Goal: Entertainment & Leisure: Browse casually

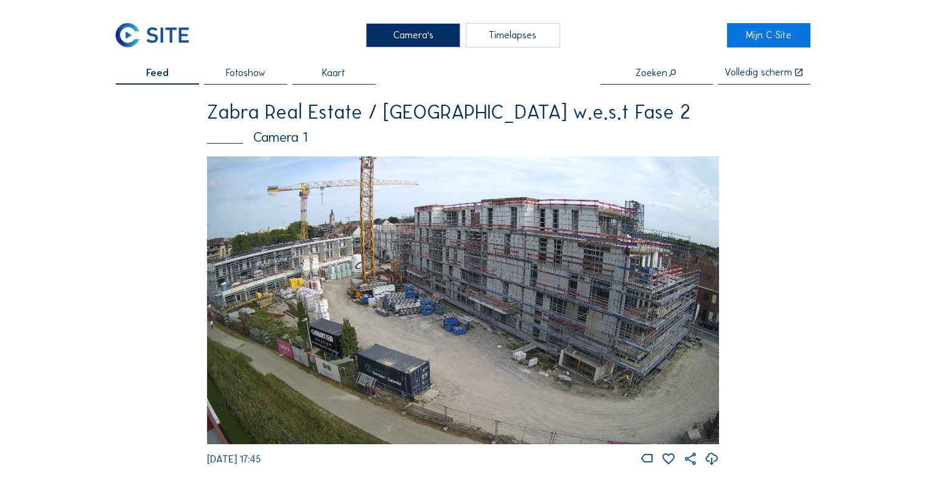
click at [348, 234] on img at bounding box center [463, 300] width 512 height 288
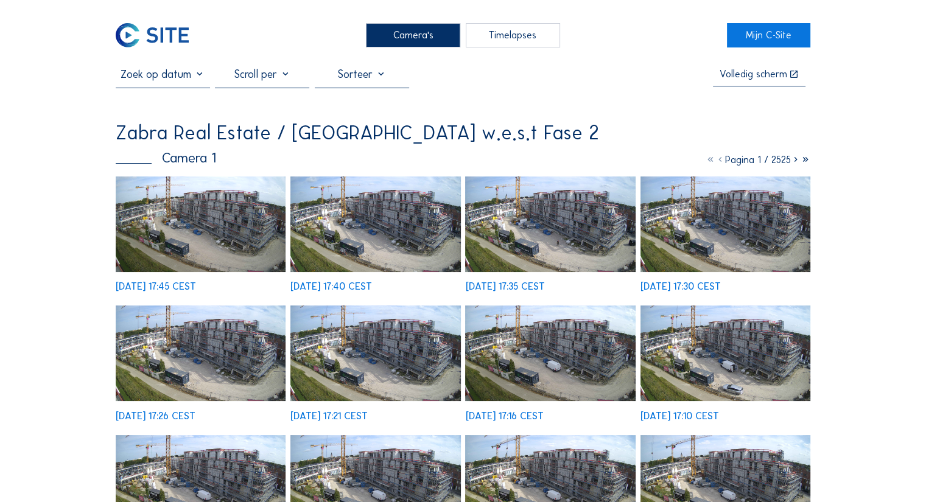
click at [179, 186] on img at bounding box center [201, 224] width 170 height 96
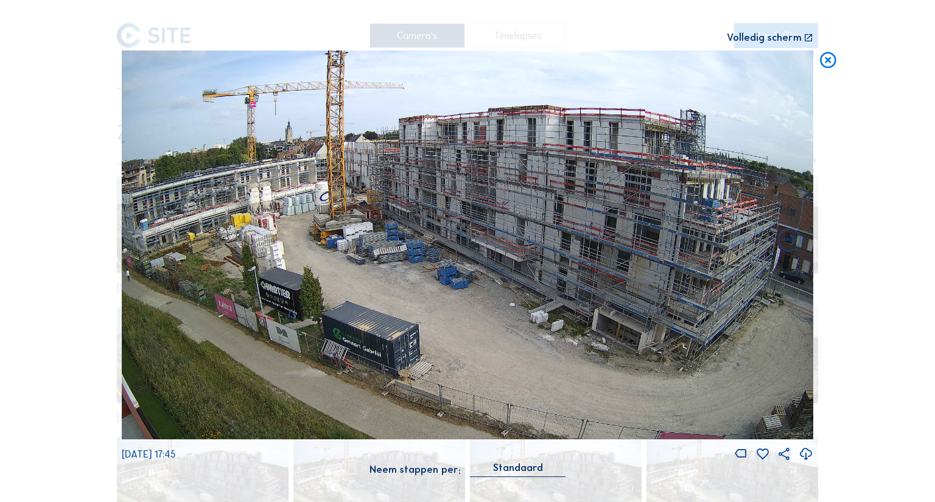
click at [755, 38] on div "Volledig scherm" at bounding box center [764, 38] width 75 height 10
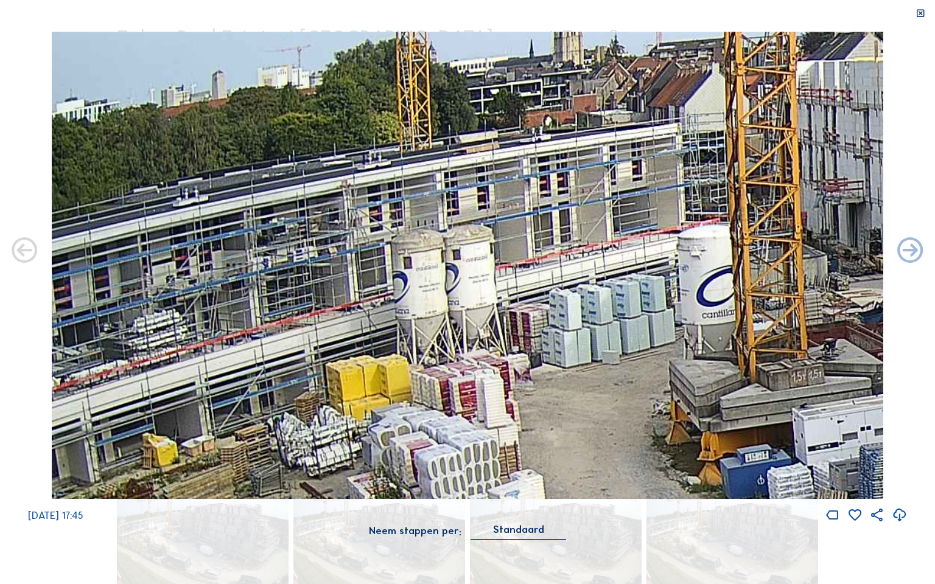
drag, startPoint x: 312, startPoint y: 186, endPoint x: 356, endPoint y: 250, distance: 77.8
click at [386, 250] on img at bounding box center [467, 265] width 831 height 467
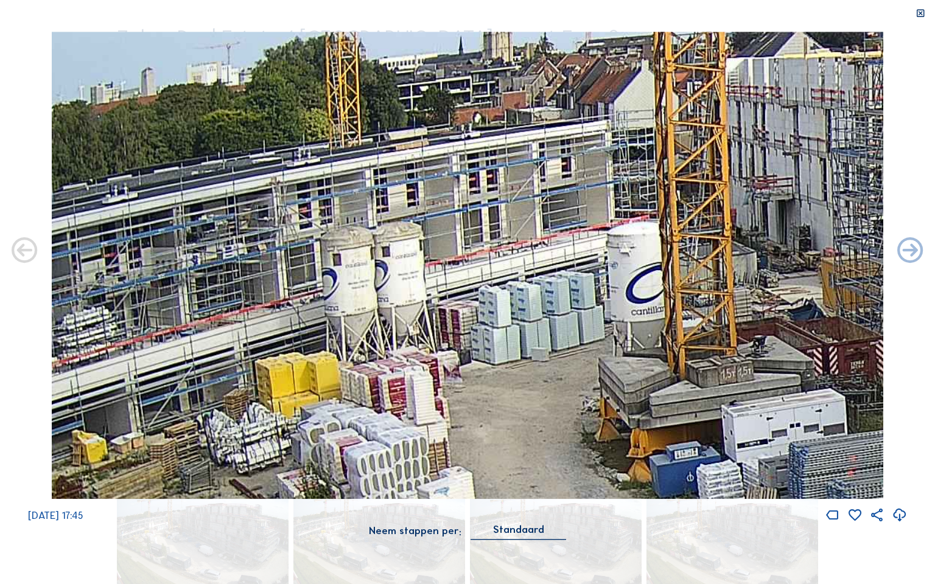
drag, startPoint x: 711, startPoint y: 243, endPoint x: 359, endPoint y: 181, distance: 357.3
click at [360, 181] on img at bounding box center [467, 265] width 831 height 467
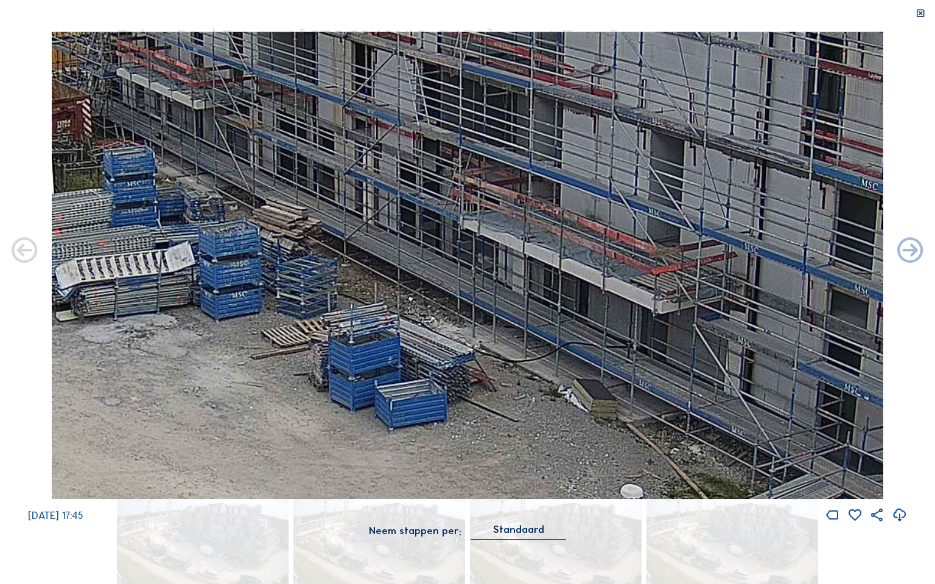
drag, startPoint x: 592, startPoint y: 245, endPoint x: 256, endPoint y: 111, distance: 361.9
click at [256, 111] on img at bounding box center [467, 265] width 831 height 467
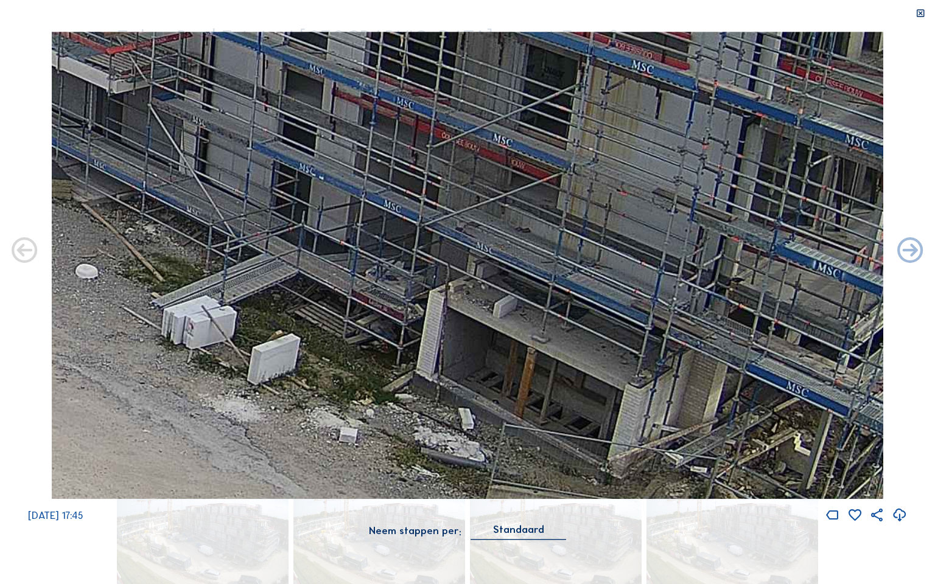
drag, startPoint x: 715, startPoint y: 254, endPoint x: 202, endPoint y: 21, distance: 562.7
click at [202, 21] on div "Scroll om door de tijd te reizen | Druk op de 'Alt'-[PERSON_NAME] + scroll om t…" at bounding box center [467, 292] width 935 height 584
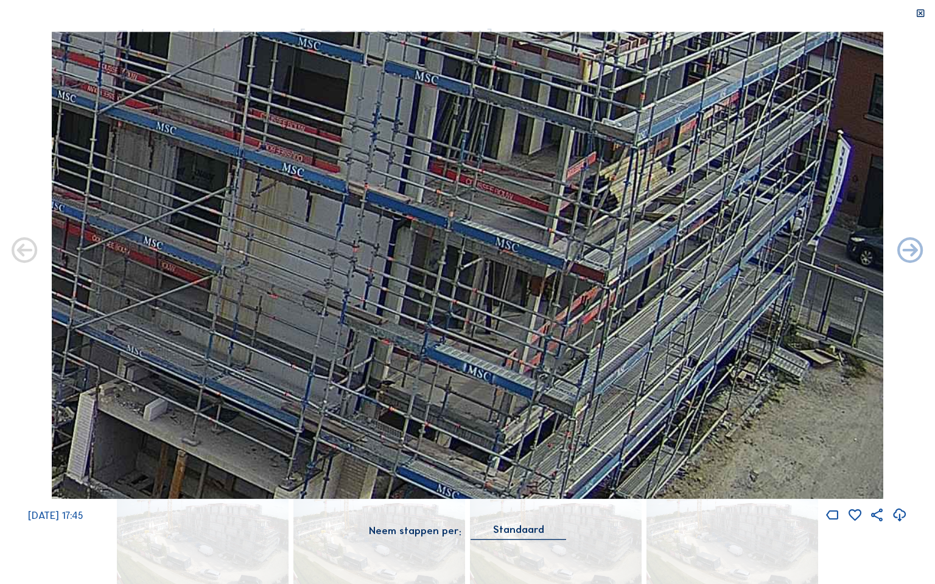
drag, startPoint x: 676, startPoint y: 284, endPoint x: 365, endPoint y: 405, distance: 333.2
click at [363, 408] on img at bounding box center [467, 265] width 831 height 467
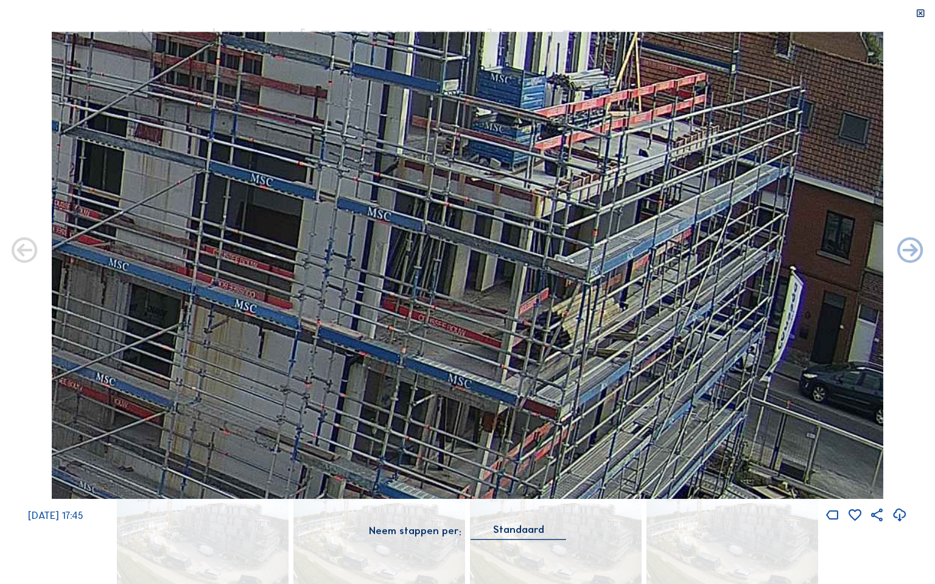
drag, startPoint x: 649, startPoint y: 176, endPoint x: 601, endPoint y: 315, distance: 147.1
click at [601, 315] on img at bounding box center [467, 265] width 831 height 467
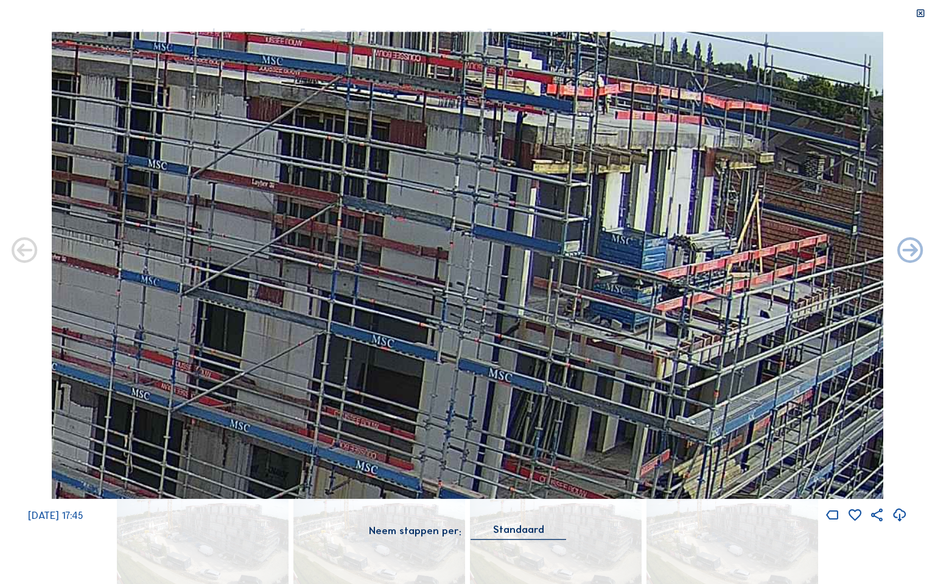
drag, startPoint x: 561, startPoint y: 321, endPoint x: 614, endPoint y: 378, distance: 78.0
click at [648, 397] on img at bounding box center [467, 265] width 831 height 467
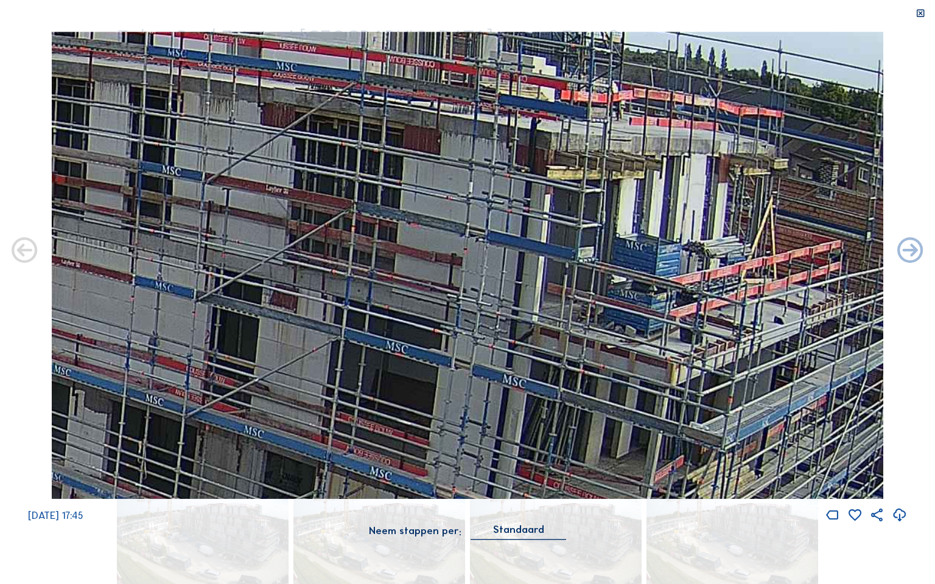
drag, startPoint x: 352, startPoint y: 201, endPoint x: 612, endPoint y: 243, distance: 263.3
click at [607, 244] on img at bounding box center [467, 265] width 831 height 467
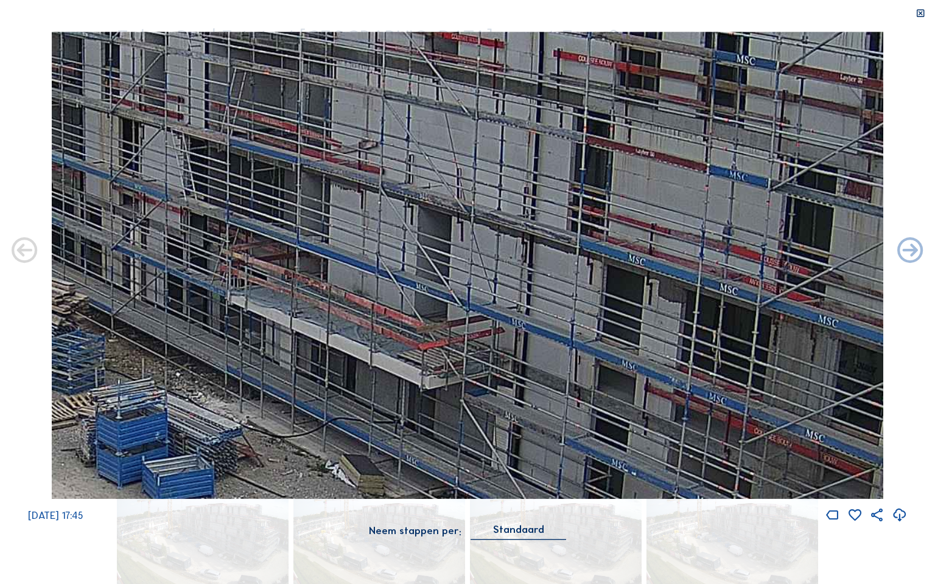
drag, startPoint x: 431, startPoint y: 177, endPoint x: 834, endPoint y: 136, distance: 405.6
click at [829, 135] on img at bounding box center [467, 265] width 831 height 467
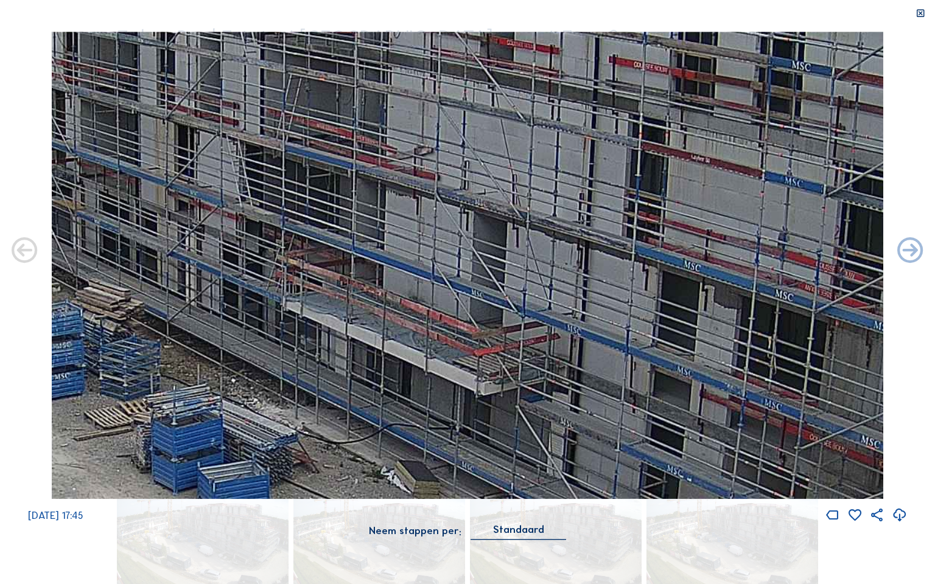
drag, startPoint x: 514, startPoint y: 226, endPoint x: 318, endPoint y: 0, distance: 299.4
click at [318, 0] on div "Scroll om door de tijd te reizen | Druk op de 'Alt'-[PERSON_NAME] + scroll om t…" at bounding box center [467, 292] width 935 height 584
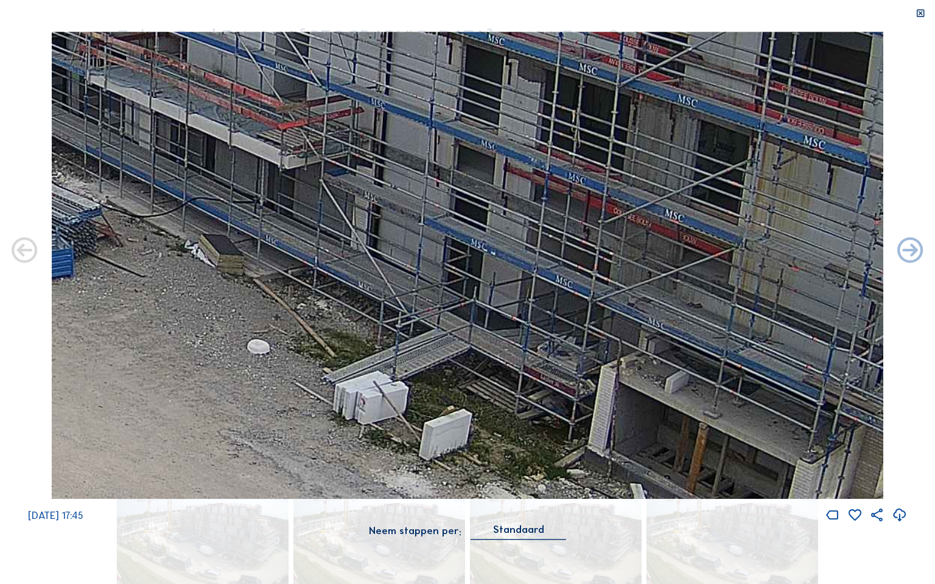
drag, startPoint x: 545, startPoint y: 149, endPoint x: 538, endPoint y: 116, distance: 33.7
click at [538, 122] on img at bounding box center [467, 265] width 831 height 467
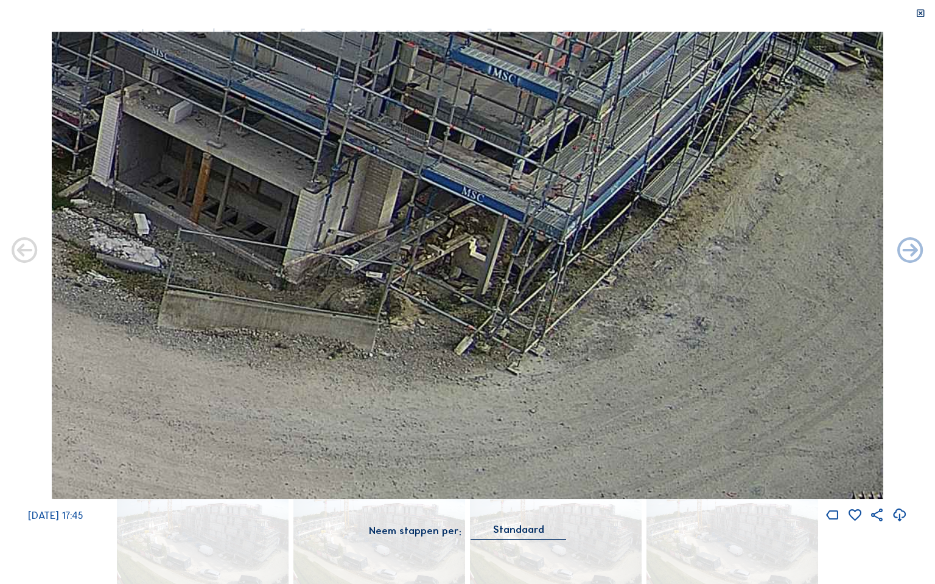
drag, startPoint x: 691, startPoint y: 232, endPoint x: 227, endPoint y: 173, distance: 468.0
click at [259, 179] on img at bounding box center [467, 265] width 831 height 467
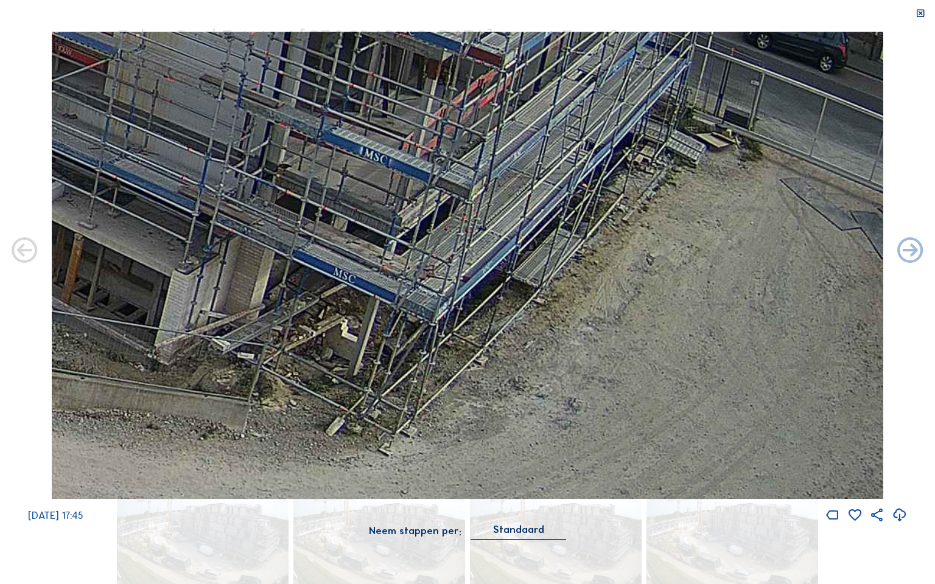
drag, startPoint x: 613, startPoint y: 281, endPoint x: 425, endPoint y: 376, distance: 211.5
click at [425, 378] on img at bounding box center [467, 265] width 831 height 467
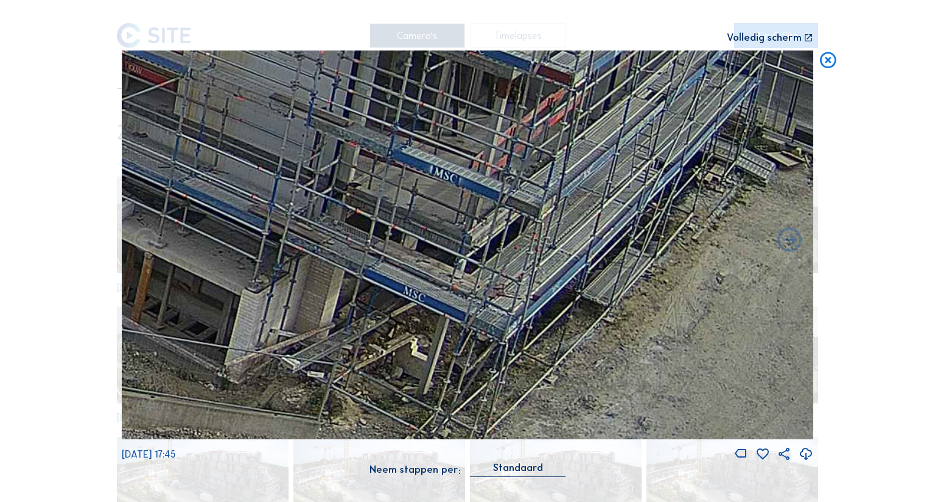
click at [832, 63] on icon at bounding box center [827, 61] width 19 height 20
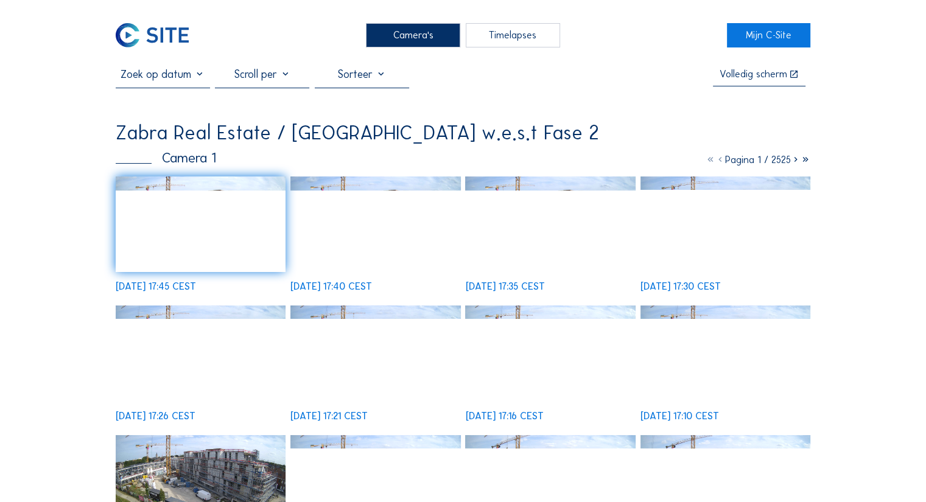
click at [758, 214] on div "[DATE] 17:30 CEST" at bounding box center [725, 234] width 170 height 116
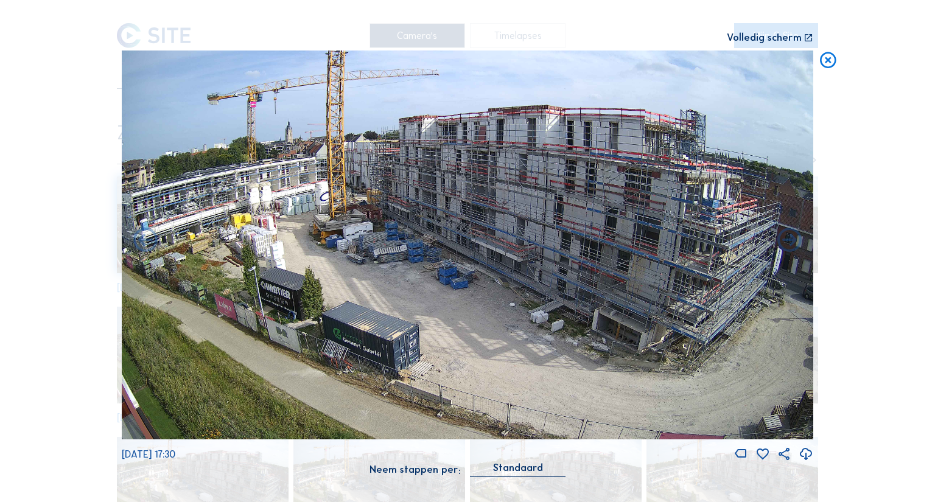
click at [774, 35] on div "Volledig scherm" at bounding box center [764, 38] width 75 height 10
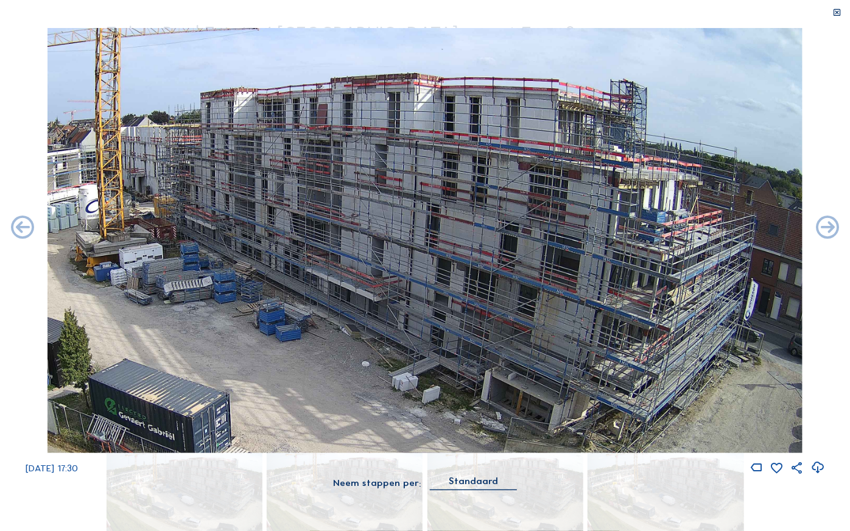
drag, startPoint x: 689, startPoint y: 286, endPoint x: 622, endPoint y: 318, distance: 74.3
click at [622, 318] on img at bounding box center [424, 240] width 755 height 425
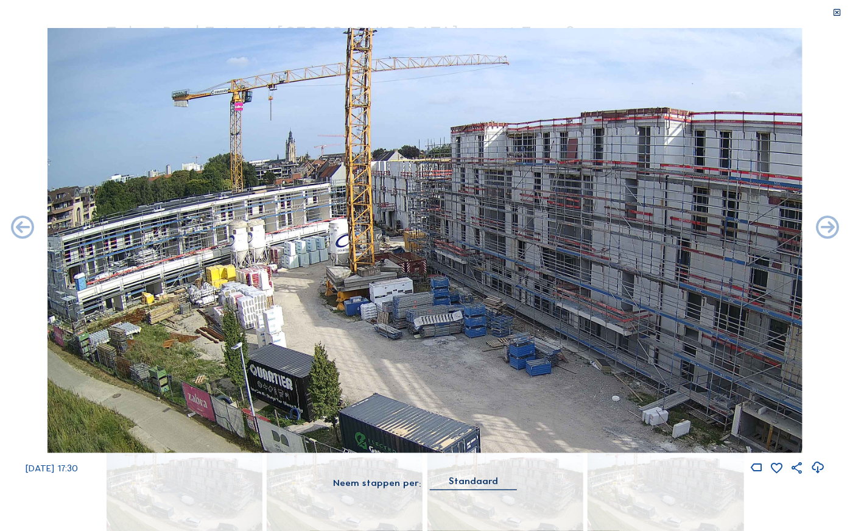
drag, startPoint x: 422, startPoint y: 276, endPoint x: 716, endPoint y: 346, distance: 302.2
click at [716, 346] on img at bounding box center [424, 240] width 755 height 425
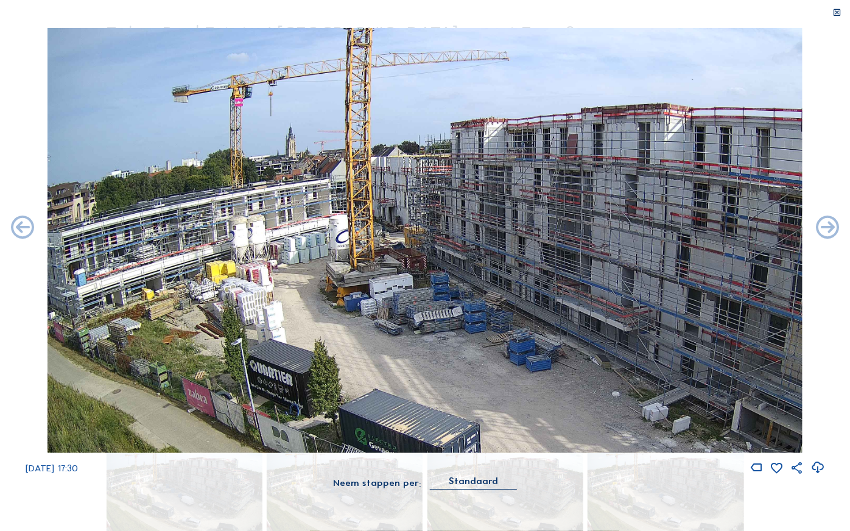
drag, startPoint x: 284, startPoint y: 276, endPoint x: 444, endPoint y: 271, distance: 160.2
click at [499, 278] on img at bounding box center [424, 240] width 755 height 425
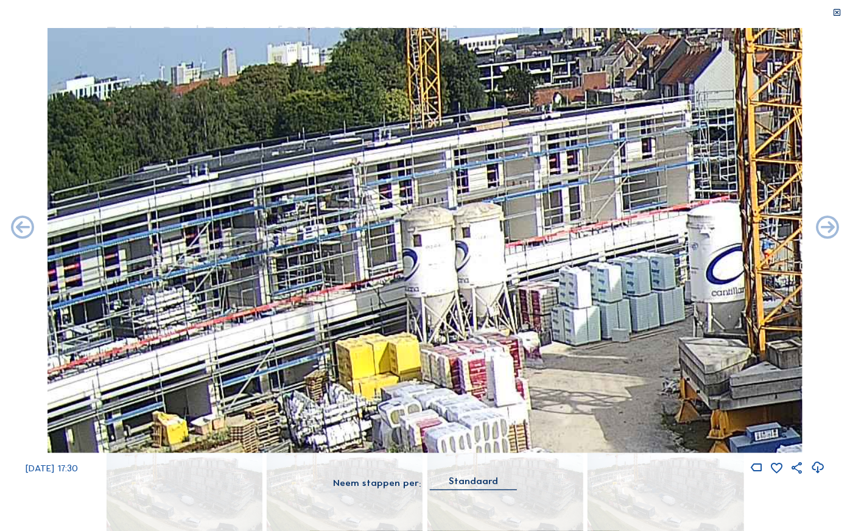
drag, startPoint x: 559, startPoint y: 229, endPoint x: 464, endPoint y: 250, distance: 97.9
click at [464, 250] on img at bounding box center [424, 240] width 755 height 425
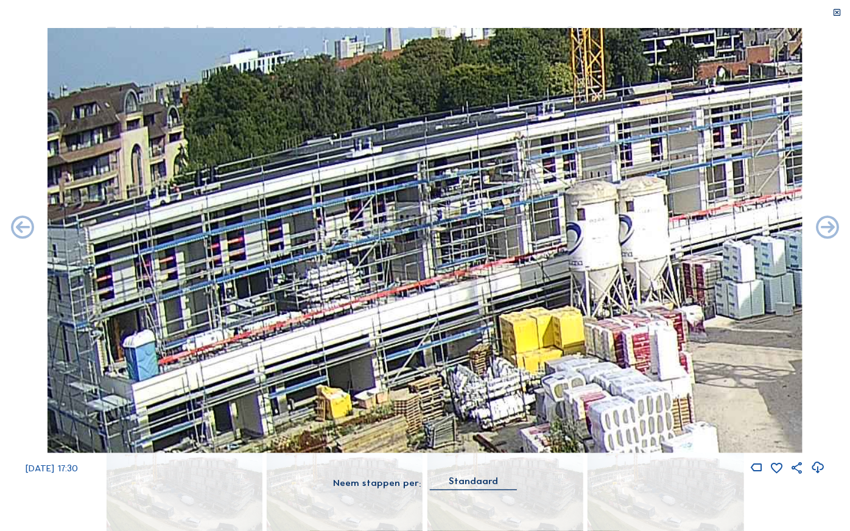
drag, startPoint x: 464, startPoint y: 250, endPoint x: 639, endPoint y: 222, distance: 177.6
click at [639, 222] on img at bounding box center [424, 240] width 755 height 425
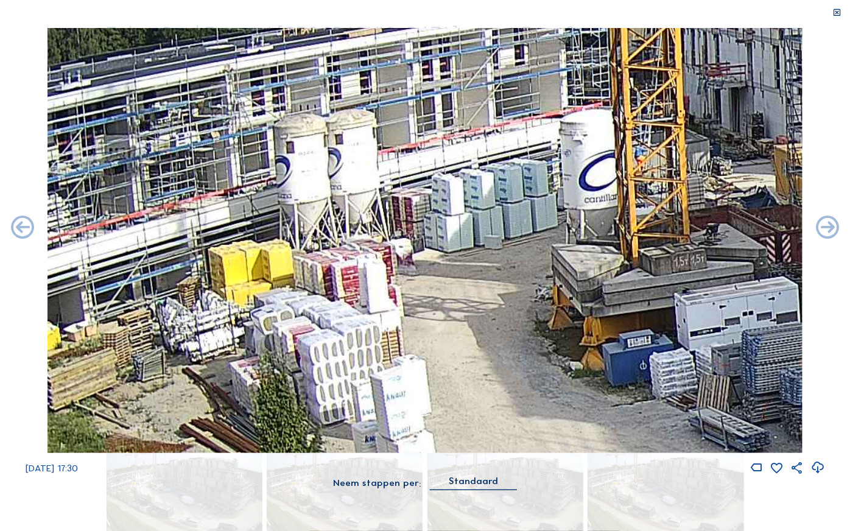
drag, startPoint x: 654, startPoint y: 311, endPoint x: 461, endPoint y: 245, distance: 203.2
click at [442, 244] on img at bounding box center [424, 240] width 755 height 425
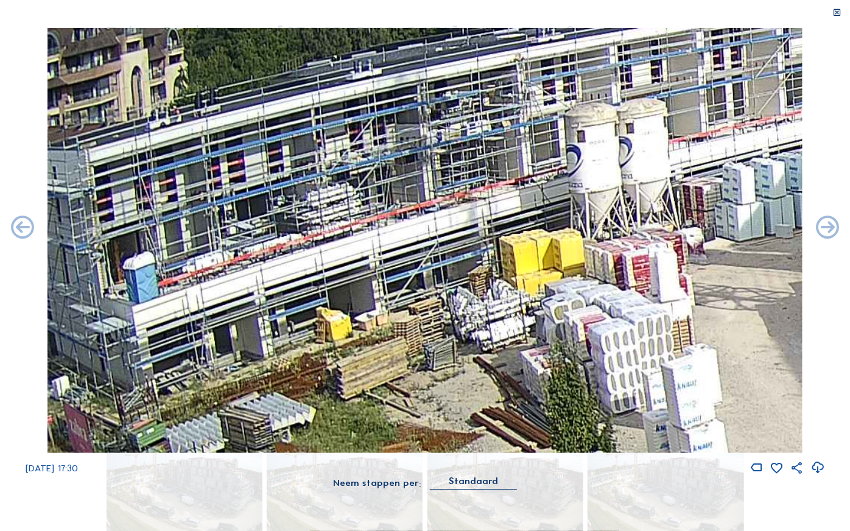
drag, startPoint x: 250, startPoint y: 343, endPoint x: 443, endPoint y: 338, distance: 193.6
click at [443, 338] on img at bounding box center [424, 240] width 755 height 425
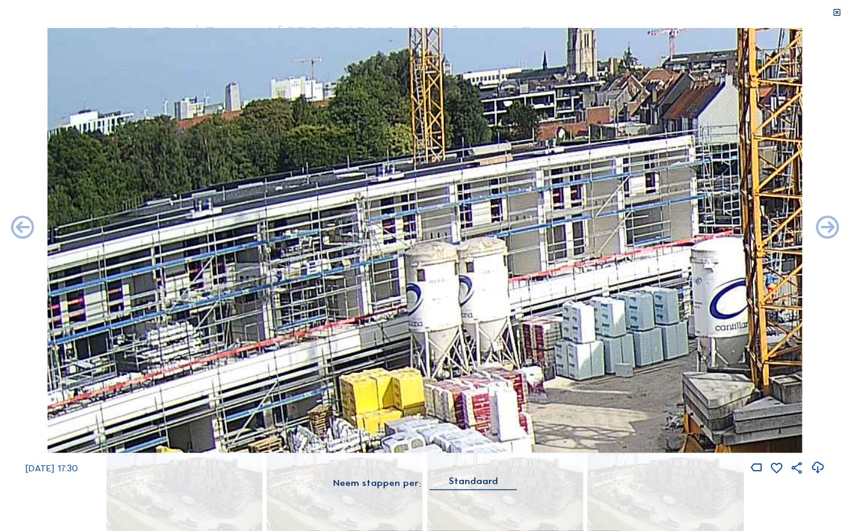
drag, startPoint x: 533, startPoint y: 192, endPoint x: 386, endPoint y: 316, distance: 192.2
click at [386, 316] on img at bounding box center [424, 240] width 755 height 425
click at [838, 11] on icon at bounding box center [836, 12] width 9 height 9
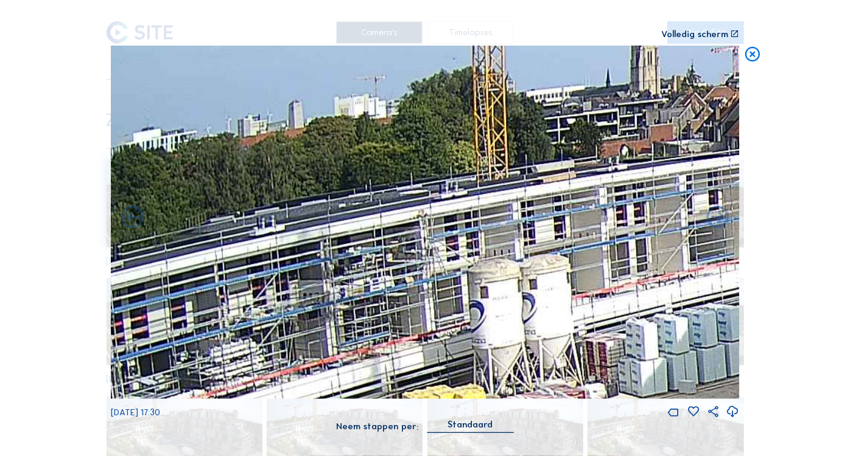
click at [746, 57] on icon at bounding box center [752, 55] width 18 height 18
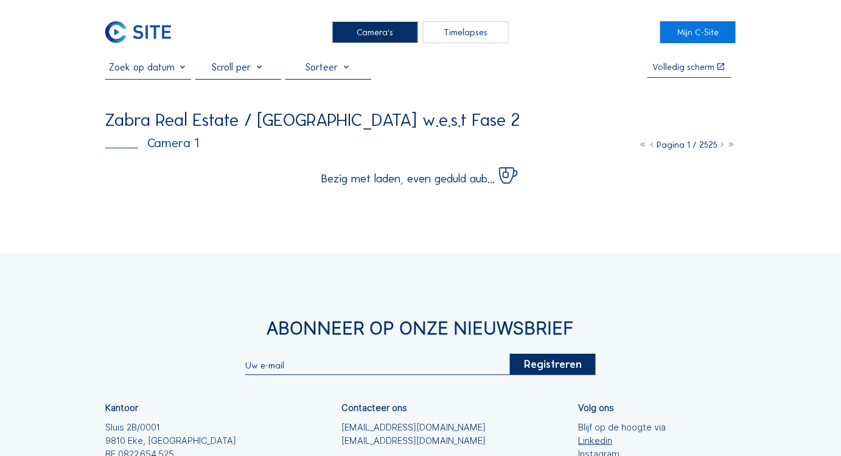
click at [722, 145] on icon at bounding box center [722, 144] width 9 height 11
click at [722, 146] on icon at bounding box center [722, 144] width 9 height 11
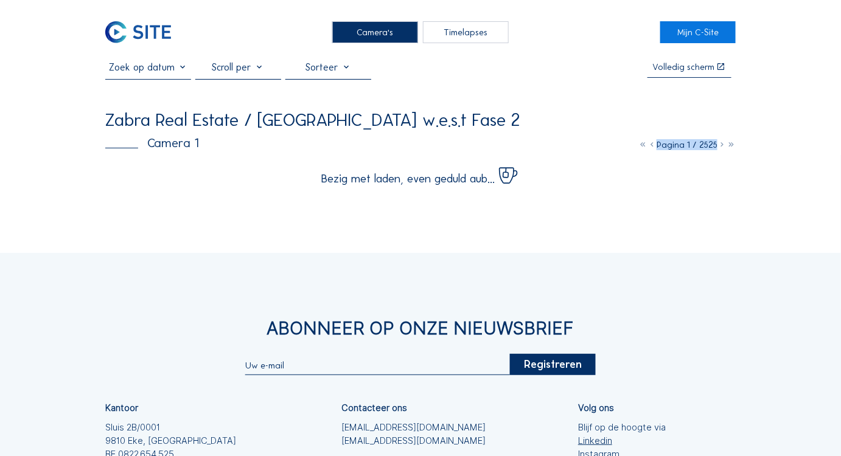
click at [792, 143] on div "Camera's Timelapses Mijn C-Site Volledig [PERSON_NAME] Real Estate / [GEOGRAPHI…" at bounding box center [420, 307] width 841 height 614
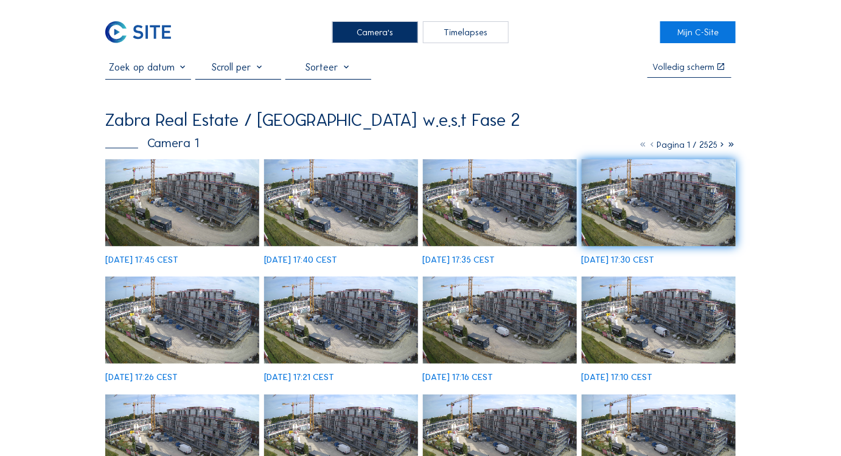
click at [721, 147] on icon at bounding box center [722, 144] width 9 height 11
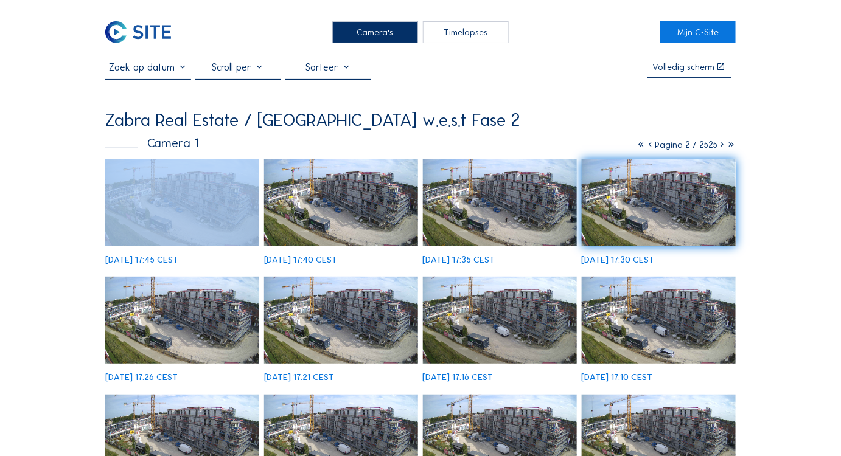
click at [721, 147] on icon at bounding box center [722, 144] width 9 height 11
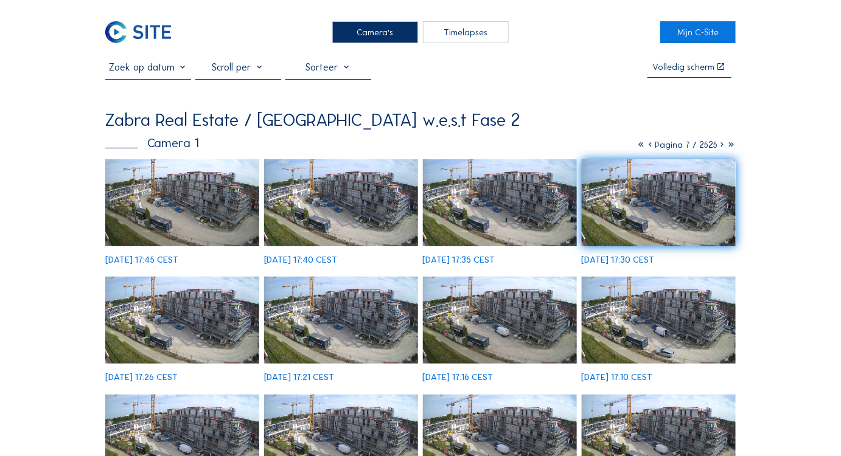
click at [721, 147] on icon at bounding box center [722, 144] width 9 height 11
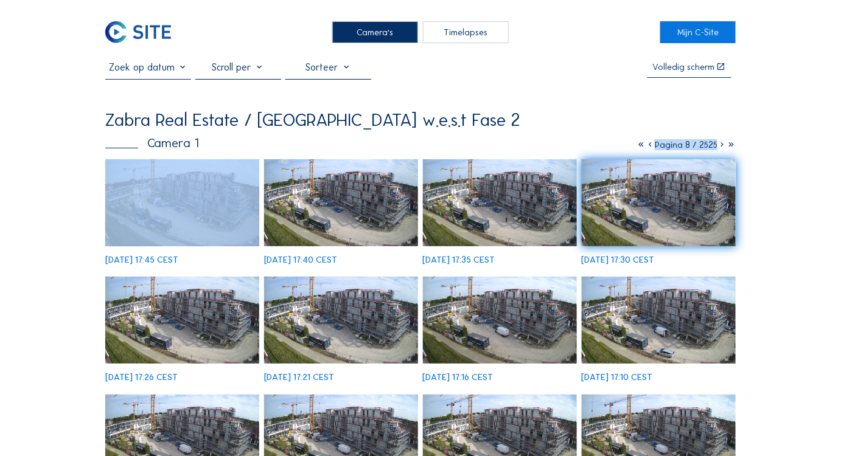
click at [722, 147] on icon at bounding box center [722, 144] width 9 height 11
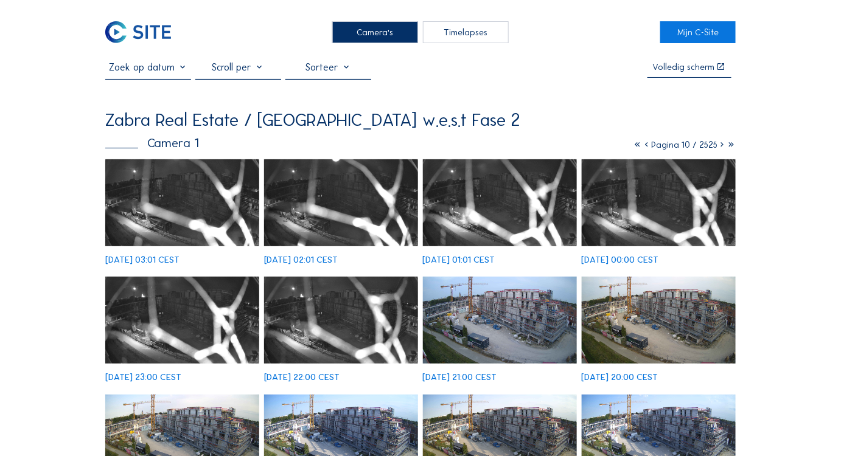
click at [723, 150] on icon at bounding box center [722, 144] width 9 height 11
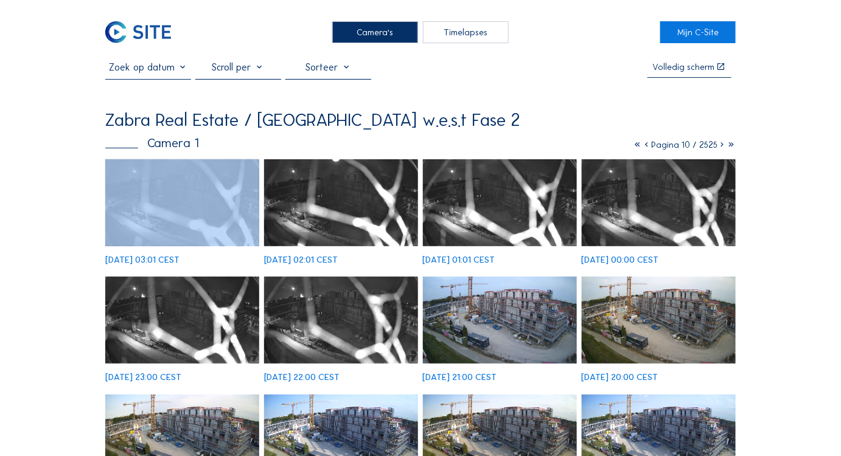
click at [723, 149] on icon at bounding box center [722, 144] width 9 height 11
click at [724, 148] on icon at bounding box center [722, 144] width 9 height 11
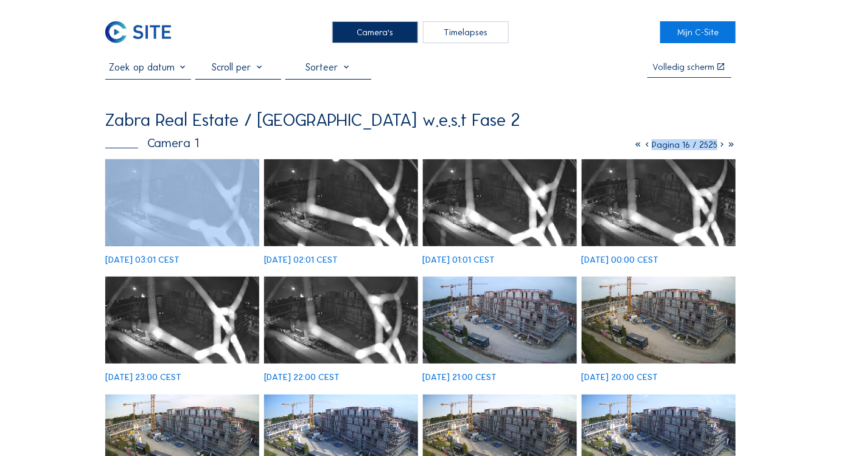
click at [724, 148] on icon at bounding box center [722, 144] width 9 height 11
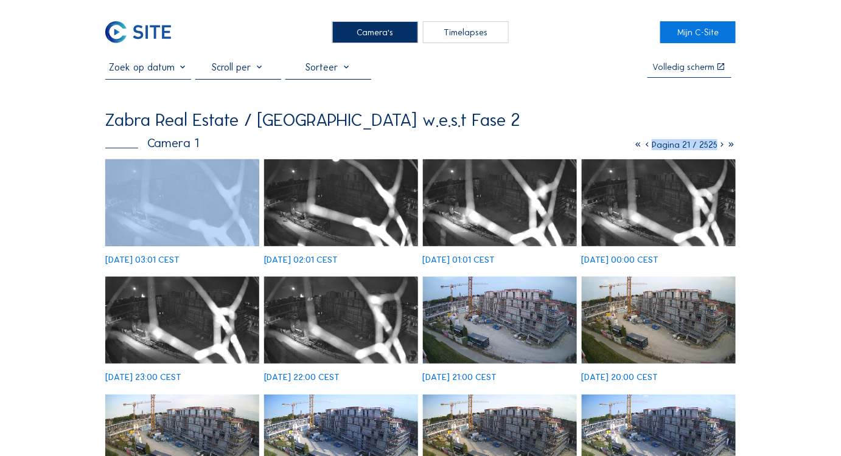
click at [724, 148] on icon at bounding box center [722, 144] width 9 height 11
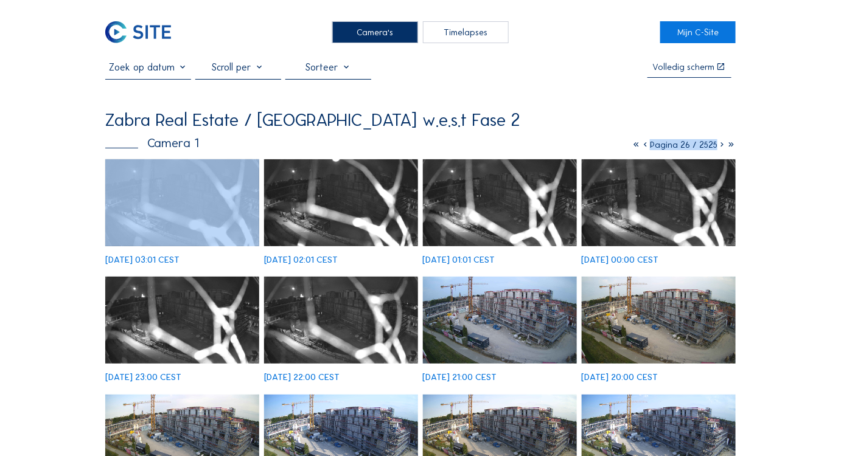
click at [724, 147] on icon at bounding box center [722, 144] width 9 height 11
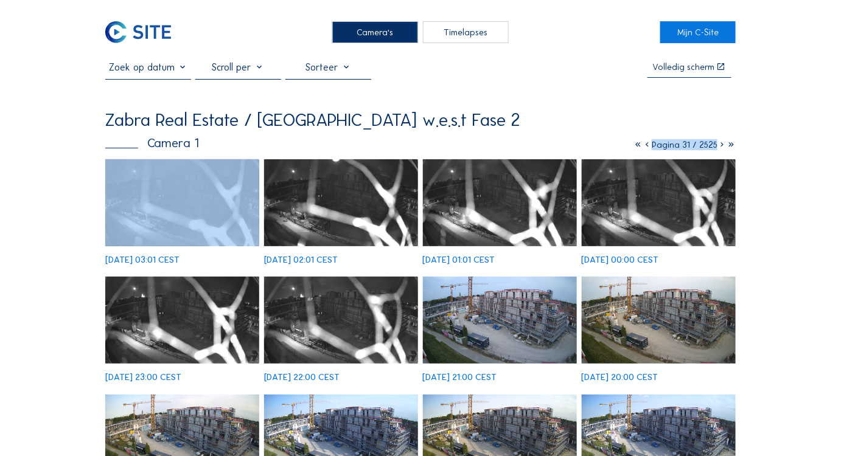
click at [724, 147] on icon at bounding box center [722, 144] width 9 height 11
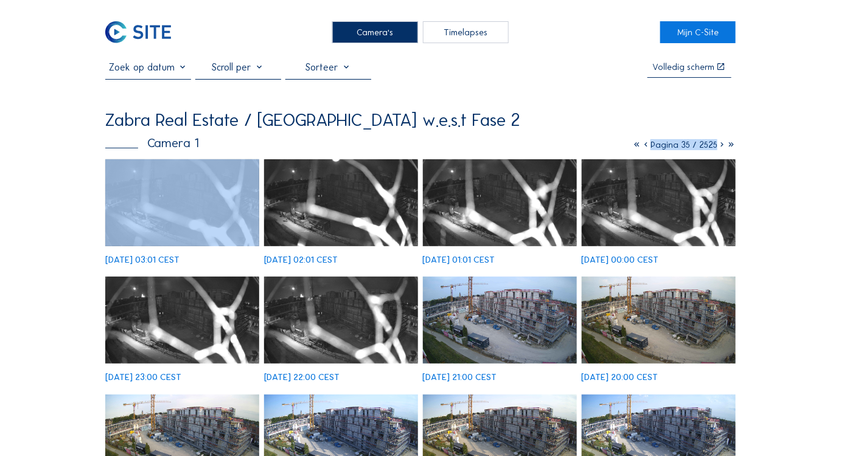
click at [724, 147] on icon at bounding box center [722, 144] width 9 height 11
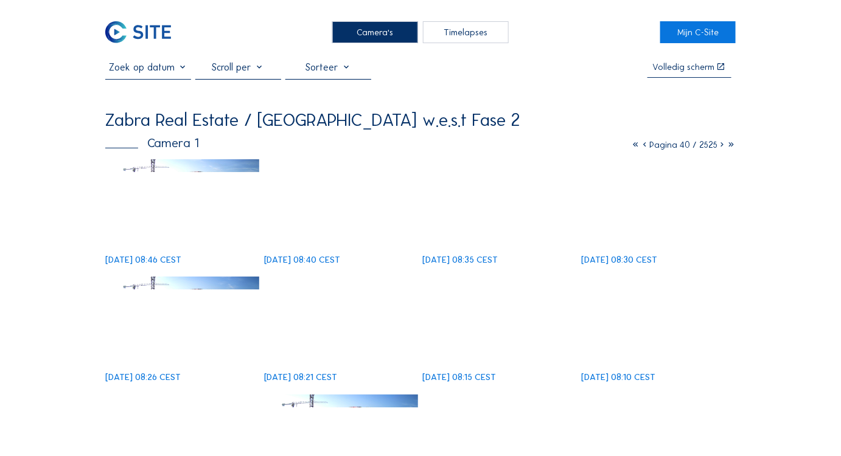
click at [660, 219] on img at bounding box center [659, 202] width 155 height 87
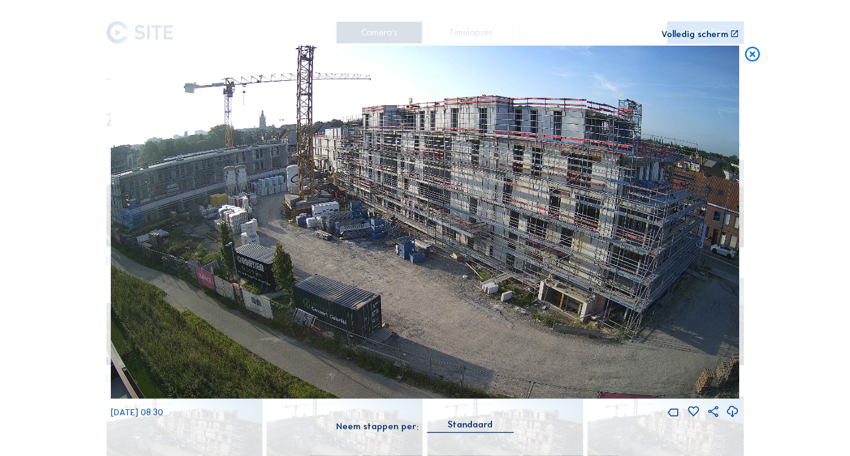
click at [271, 150] on img at bounding box center [425, 223] width 629 height 354
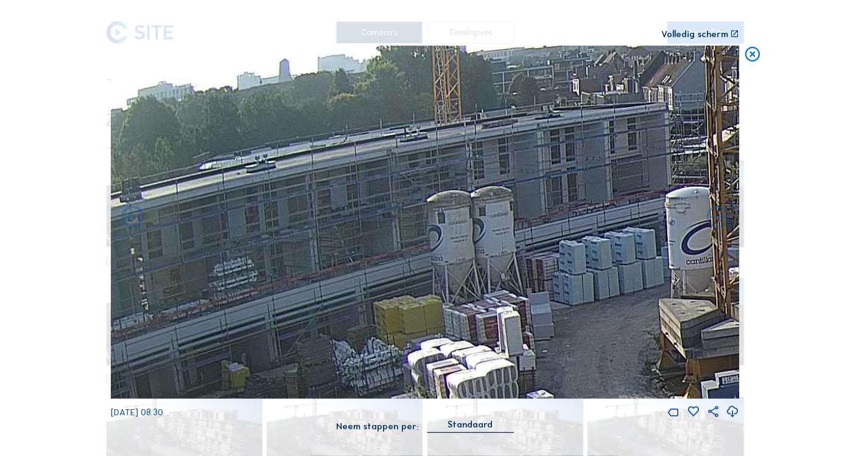
drag, startPoint x: 237, startPoint y: 198, endPoint x: 486, endPoint y: 177, distance: 249.8
click at [486, 177] on img at bounding box center [425, 223] width 629 height 354
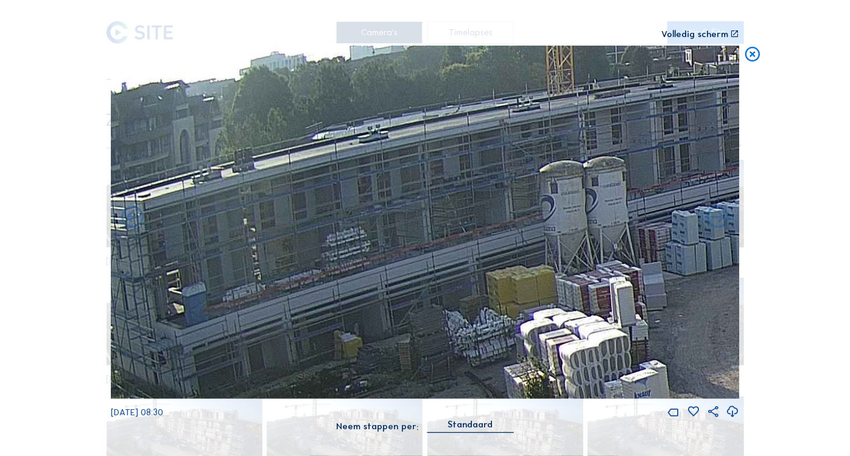
drag, startPoint x: 419, startPoint y: 183, endPoint x: 637, endPoint y: 153, distance: 219.9
click at [637, 153] on img at bounding box center [425, 223] width 629 height 354
click at [752, 58] on icon at bounding box center [752, 55] width 18 height 18
